Goal: Transaction & Acquisition: Purchase product/service

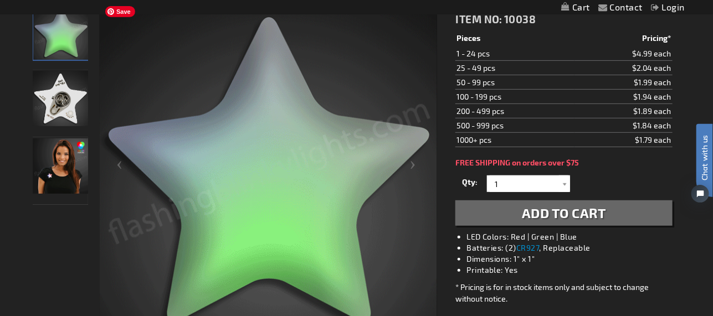
scroll to position [111, 0]
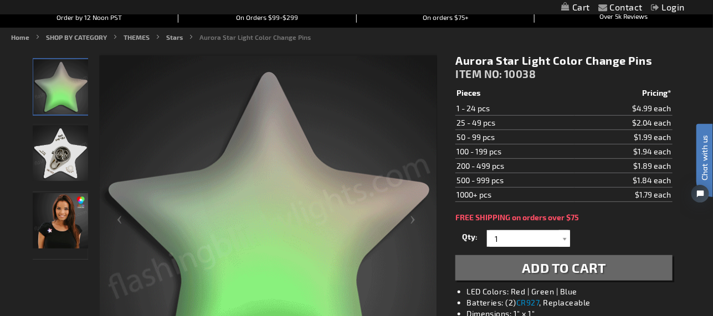
click at [44, 232] on img "Female wearing Aurora Star Light Up Pin" at bounding box center [60, 220] width 55 height 55
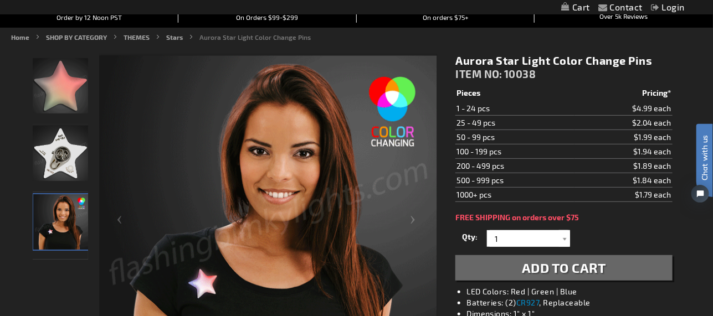
click at [53, 160] on img "Aurora Star Light Up Pin" at bounding box center [60, 153] width 55 height 55
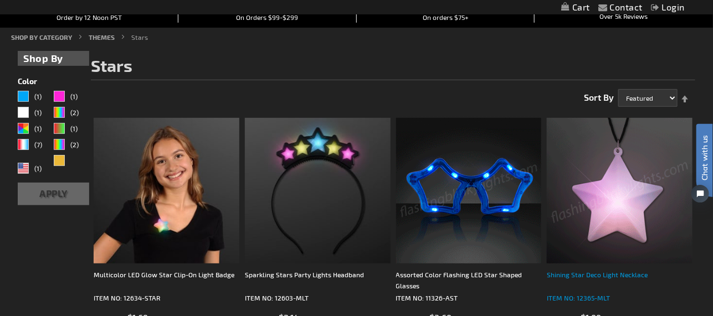
scroll to position [222, 0]
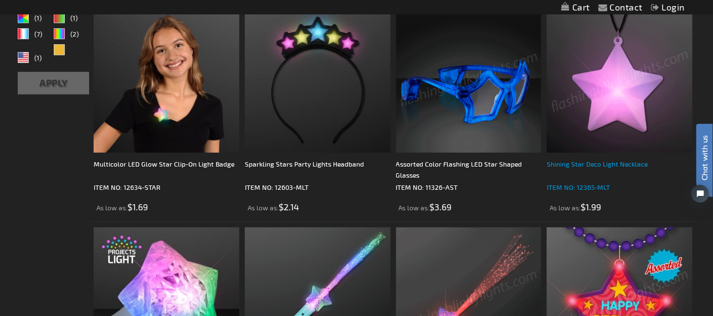
click at [612, 162] on div "Shining Star Deco Light Necklace" at bounding box center [620, 169] width 146 height 22
